Goal: Information Seeking & Learning: Check status

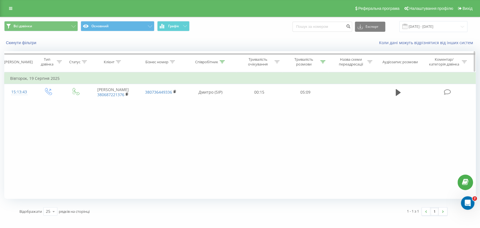
click at [324, 60] on icon at bounding box center [322, 61] width 5 height 3
click at [290, 100] on input "03:00" at bounding box center [306, 102] width 50 height 10
click at [313, 111] on span "OK" at bounding box center [317, 113] width 16 height 9
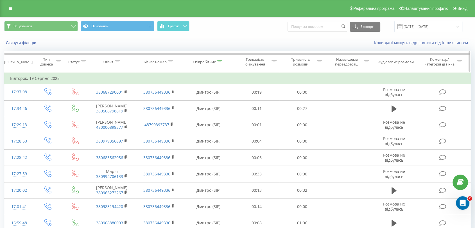
click at [221, 62] on icon at bounding box center [219, 61] width 5 height 3
click at [206, 100] on input "[PERSON_NAME]" at bounding box center [209, 102] width 50 height 10
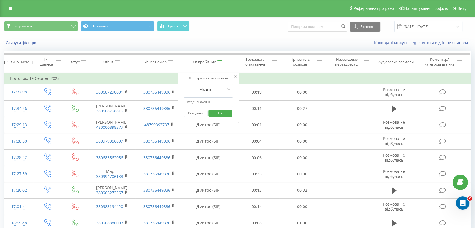
click at [214, 111] on span "OK" at bounding box center [221, 113] width 16 height 9
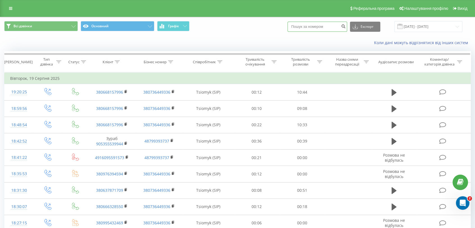
click at [318, 28] on input at bounding box center [318, 27] width 60 height 10
paste input "380688240614"
type input "380688240614"
